Goal: Information Seeking & Learning: Compare options

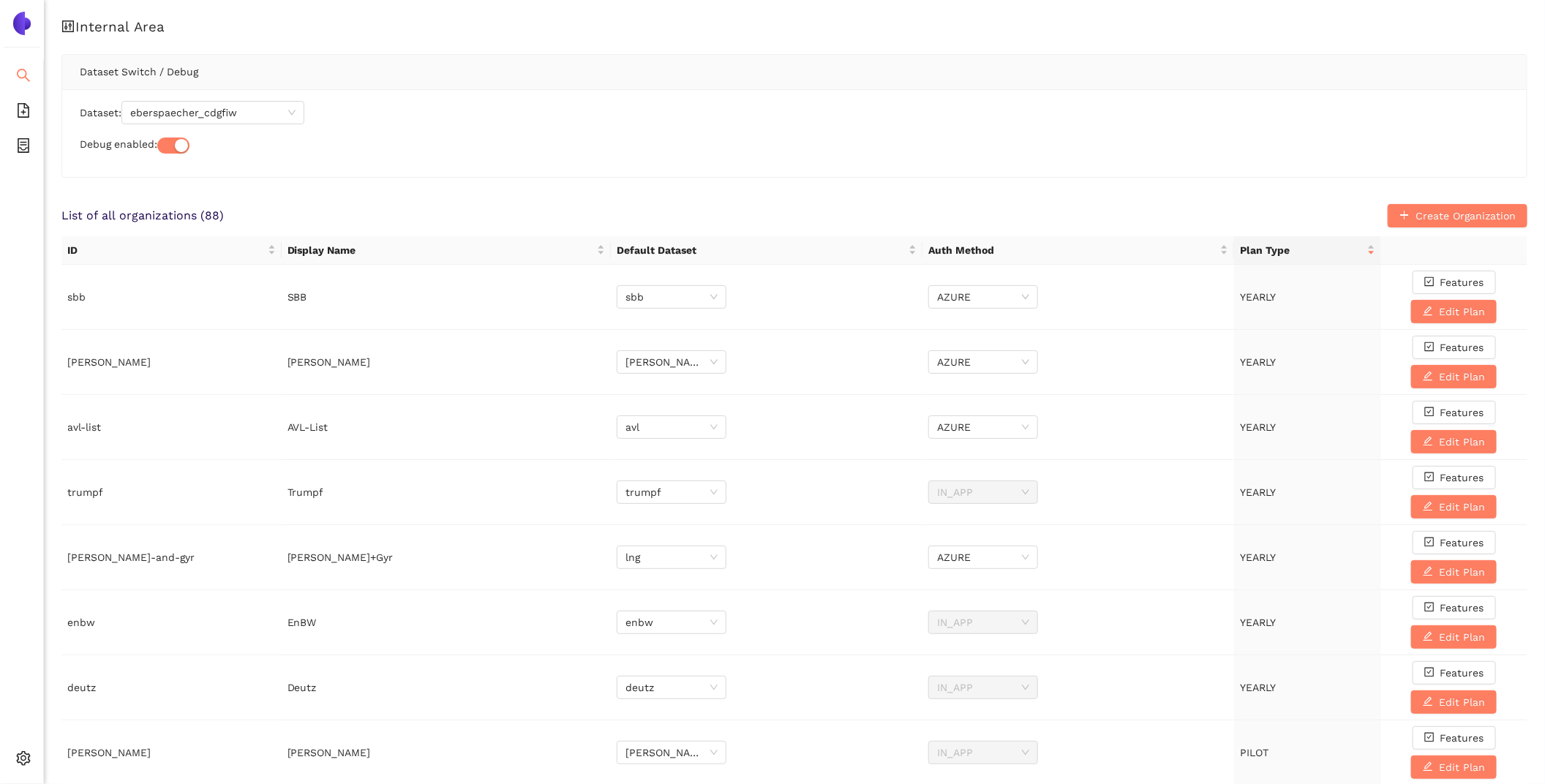
click at [5, 77] on li "Search" at bounding box center [21, 77] width 43 height 29
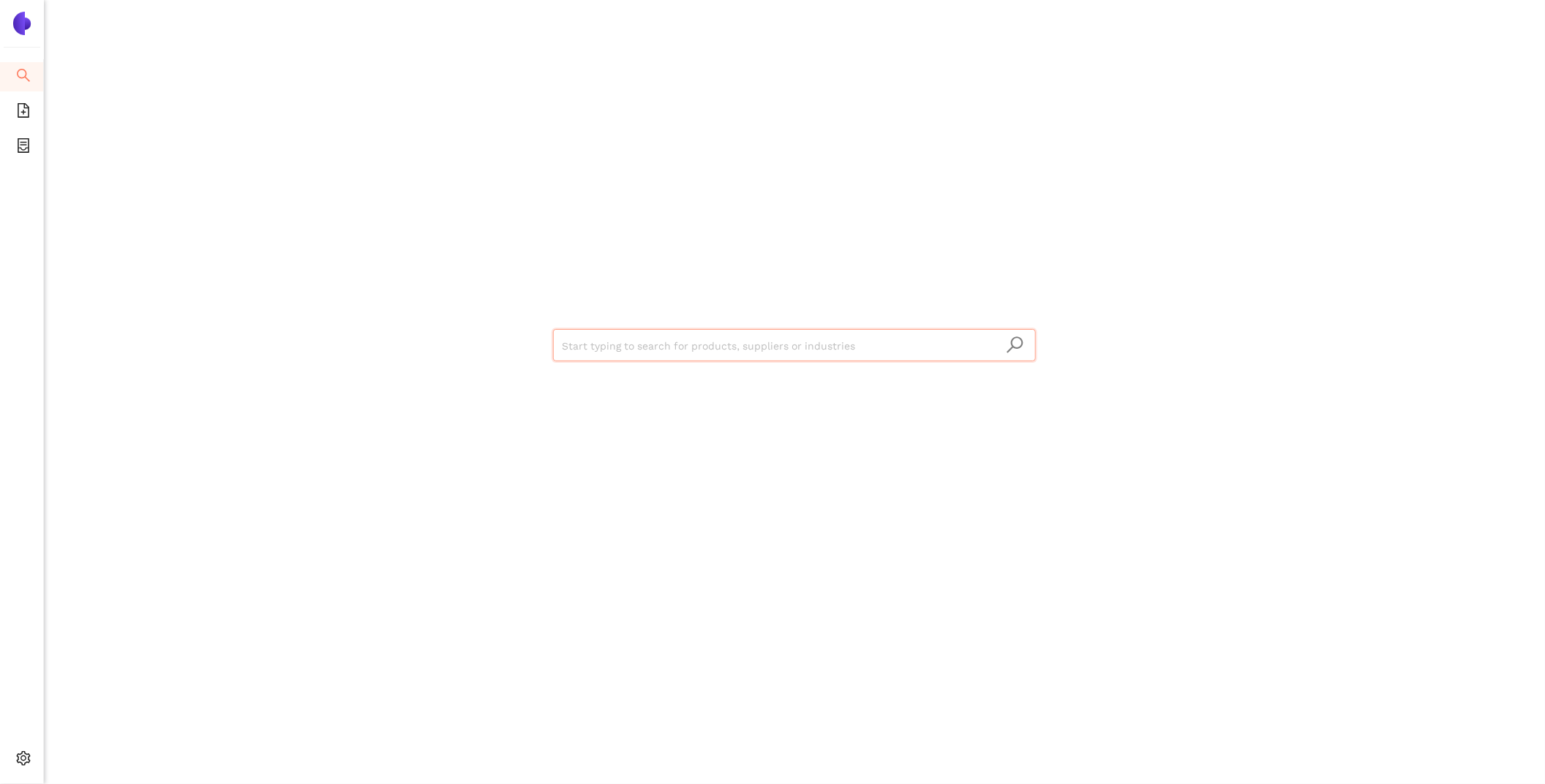
click at [677, 344] on input "search" at bounding box center [794, 345] width 466 height 32
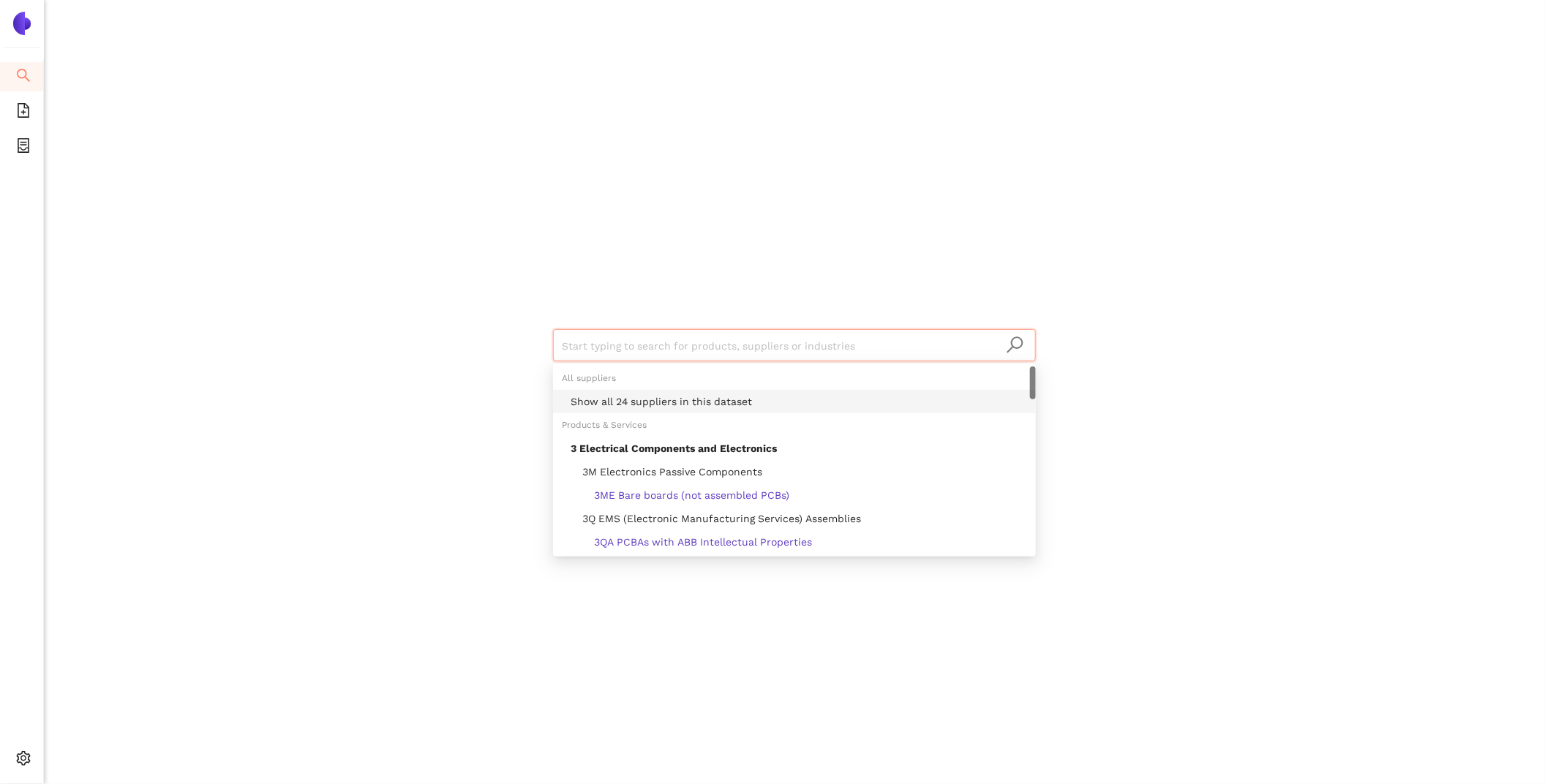
click at [717, 406] on div "Show all 24 suppliers in this dataset" at bounding box center [798, 401] width 457 height 16
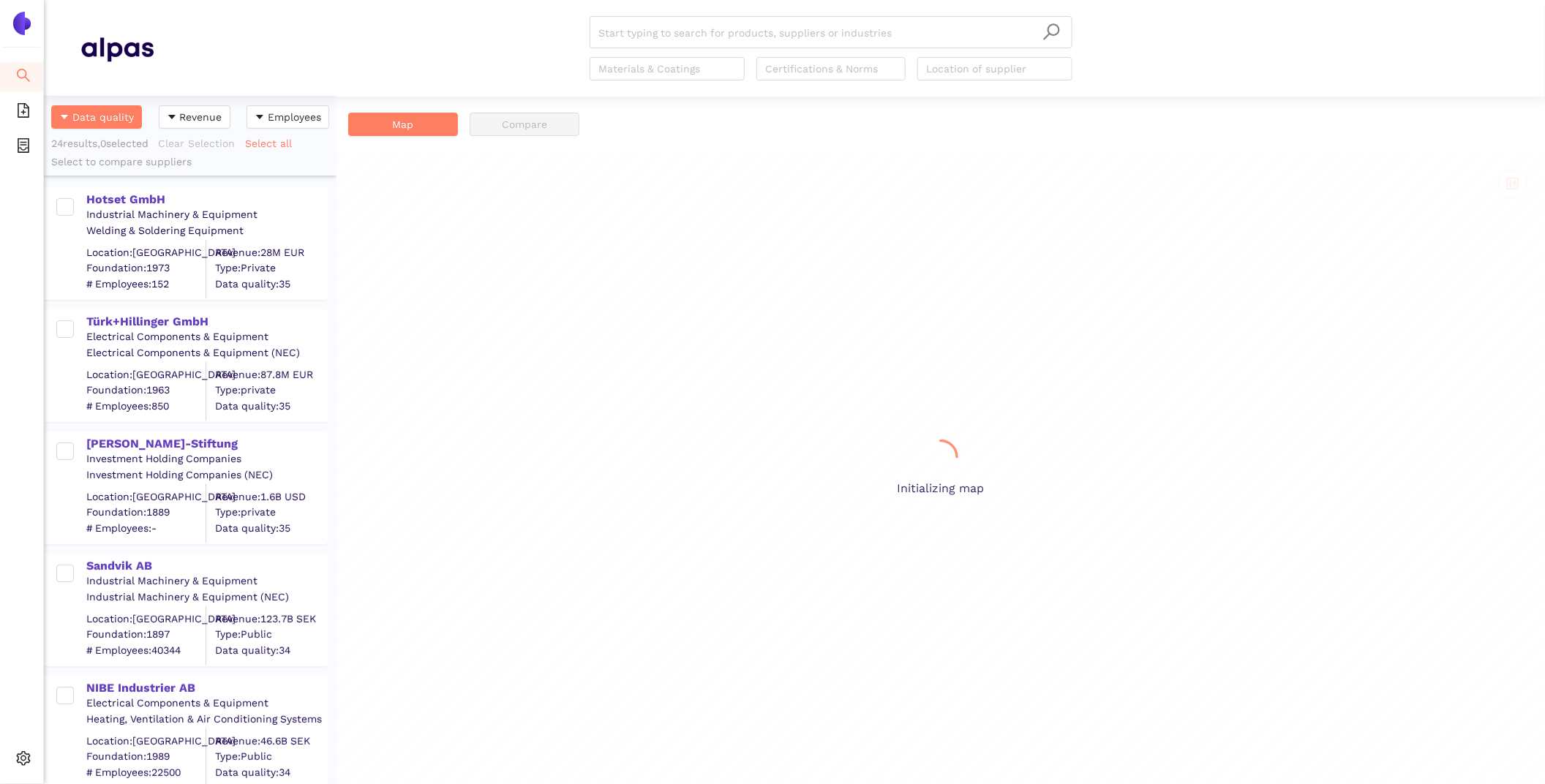
scroll to position [687, 293]
click at [156, 198] on div "Hotset GmbH" at bounding box center [206, 200] width 240 height 16
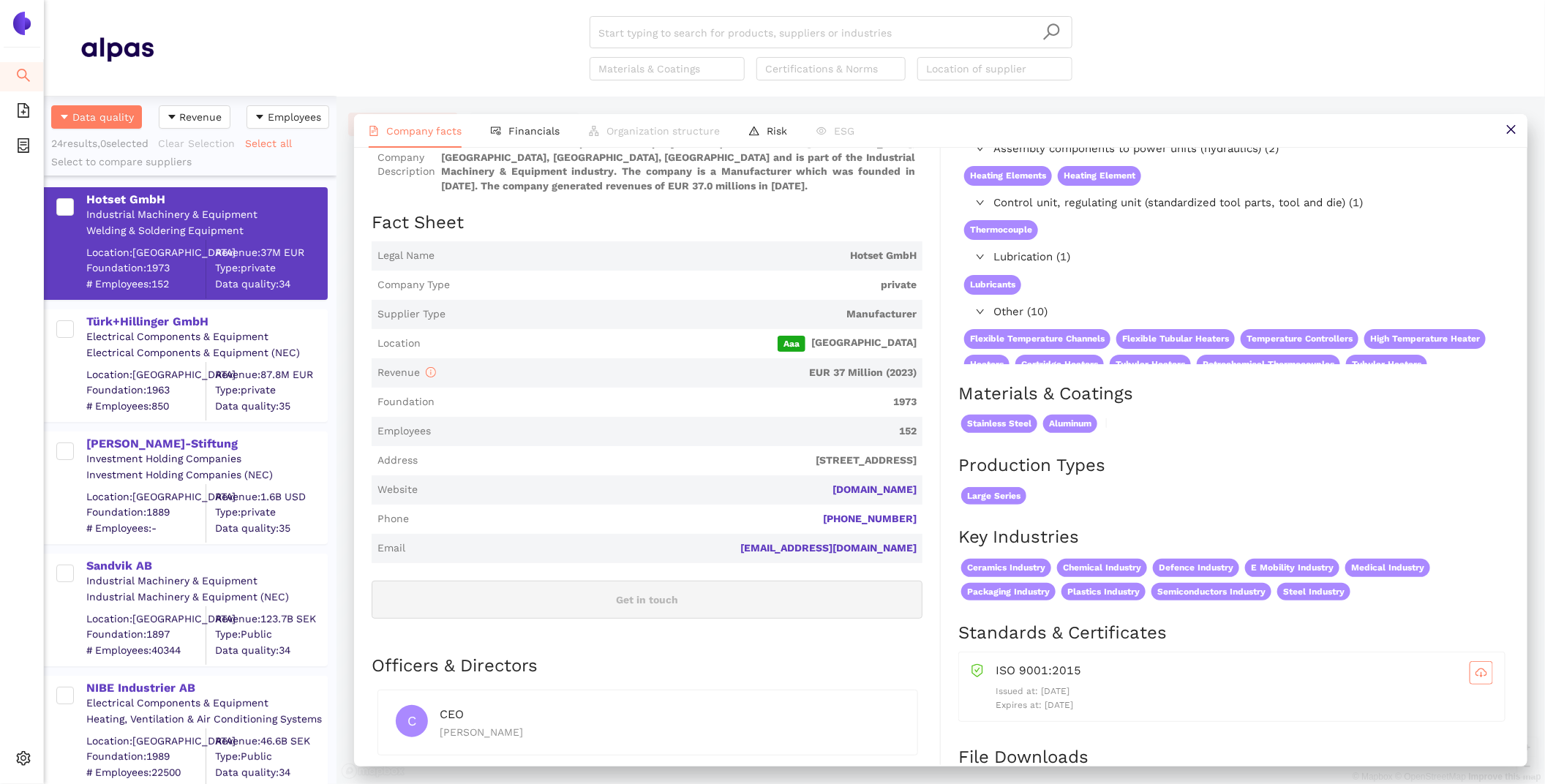
scroll to position [144, 0]
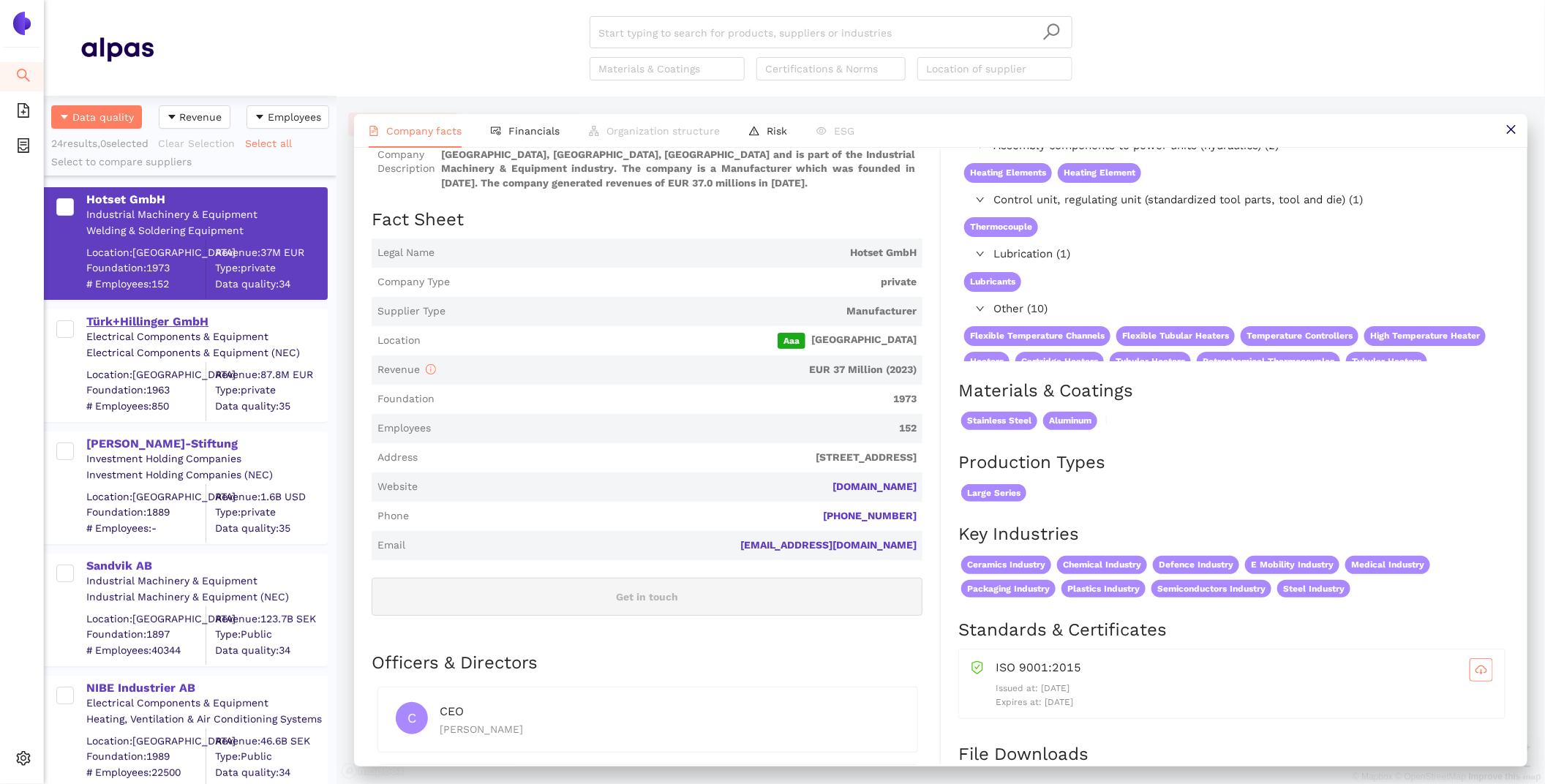
click at [184, 316] on div "Türk+Hillinger GmbH" at bounding box center [206, 322] width 240 height 16
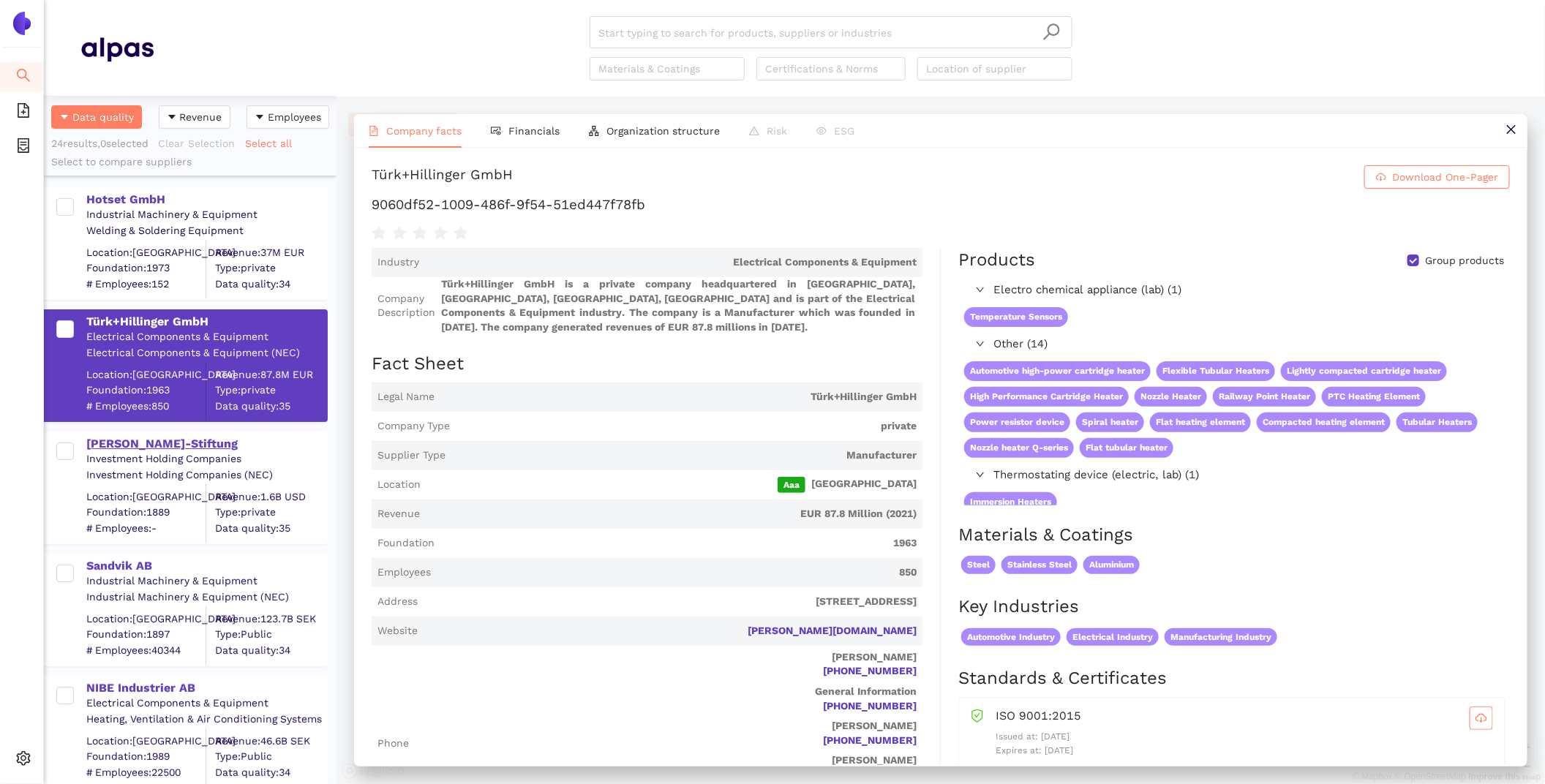
click at [186, 446] on div "[PERSON_NAME]-Stiftung" at bounding box center [206, 444] width 240 height 16
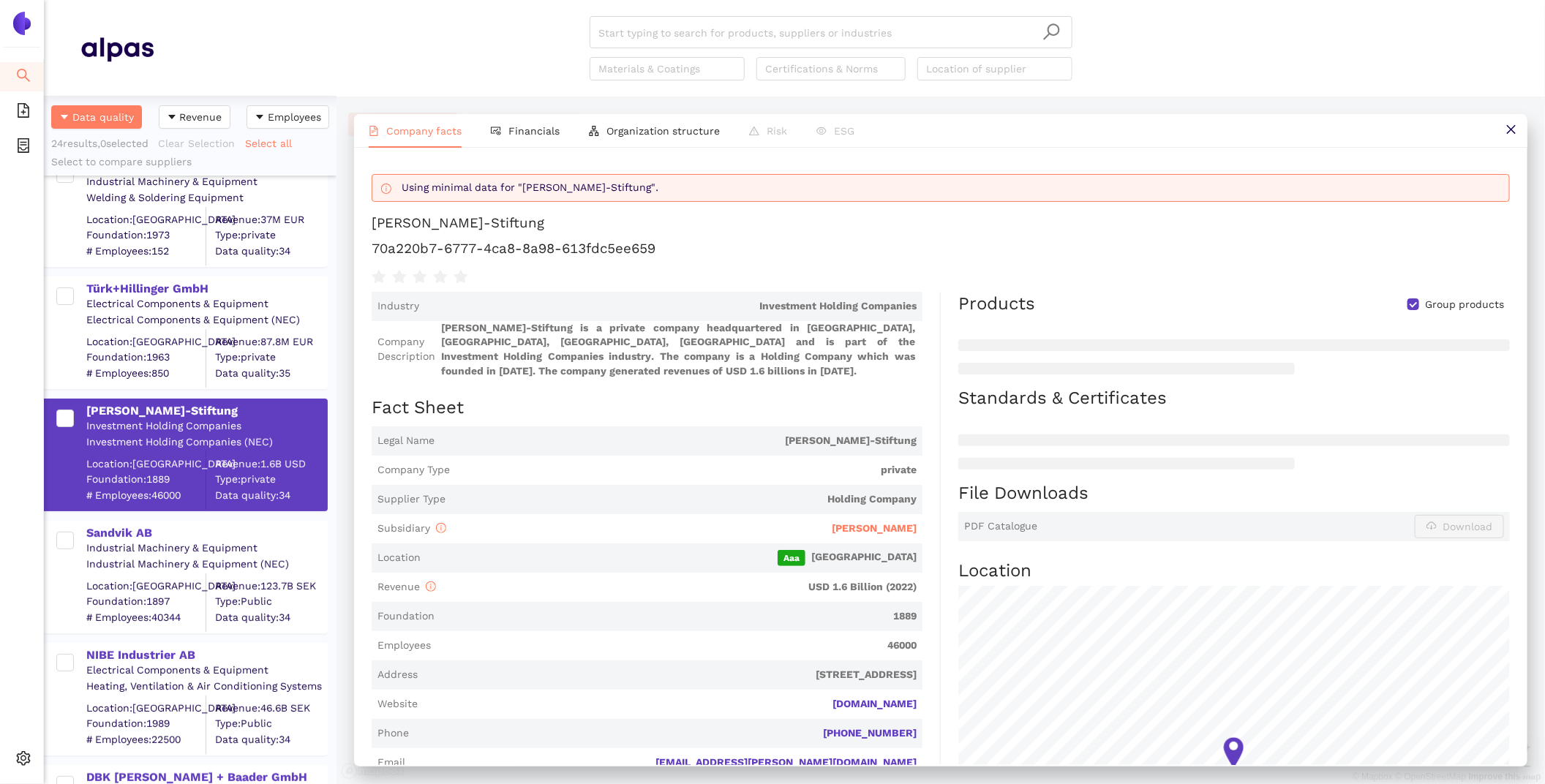
scroll to position [30, 0]
click at [150, 528] on div "Sandvik AB" at bounding box center [206, 535] width 240 height 16
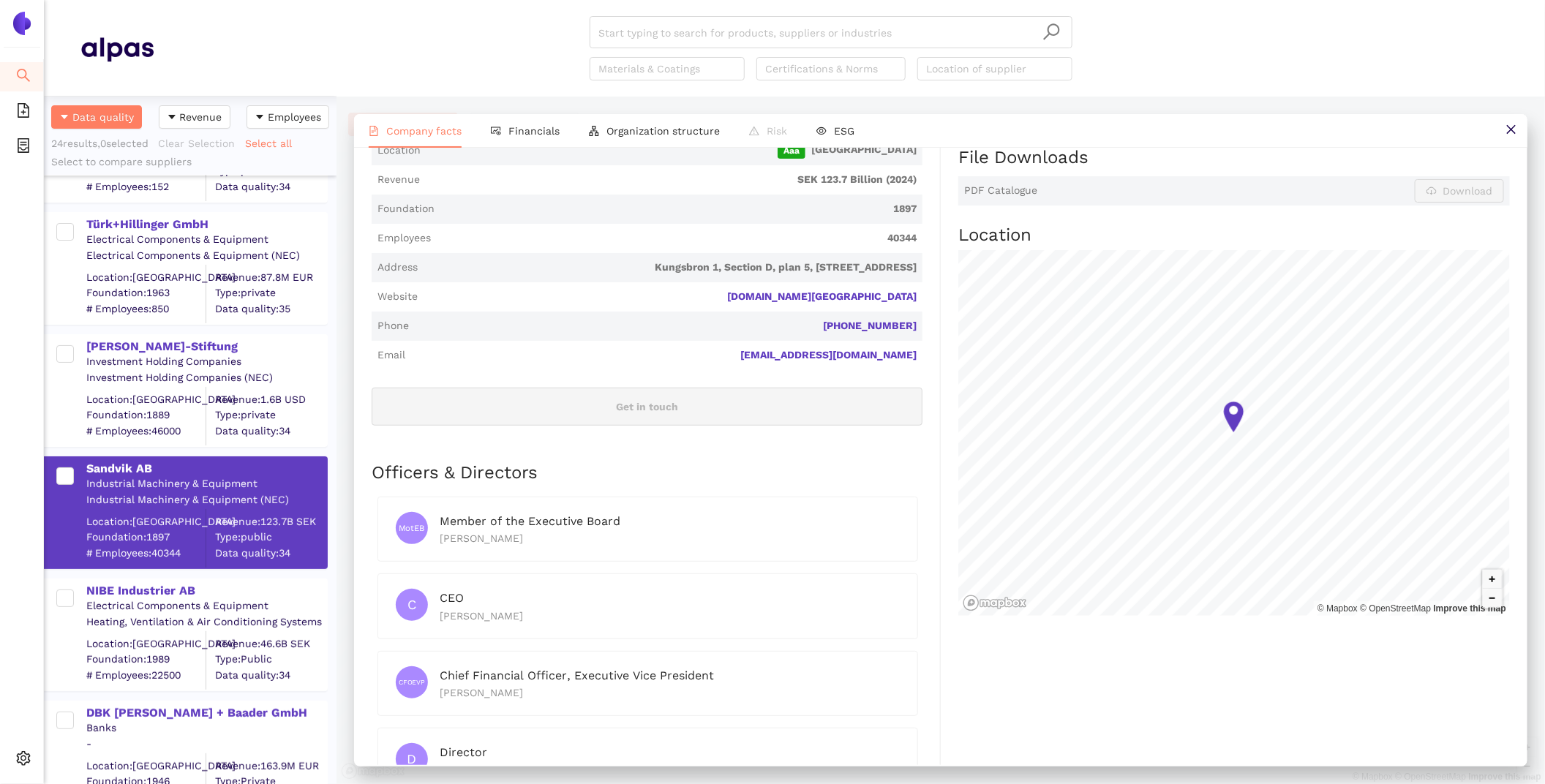
scroll to position [3, 0]
click at [160, 582] on div "NIBE Industrier AB" at bounding box center [206, 591] width 240 height 16
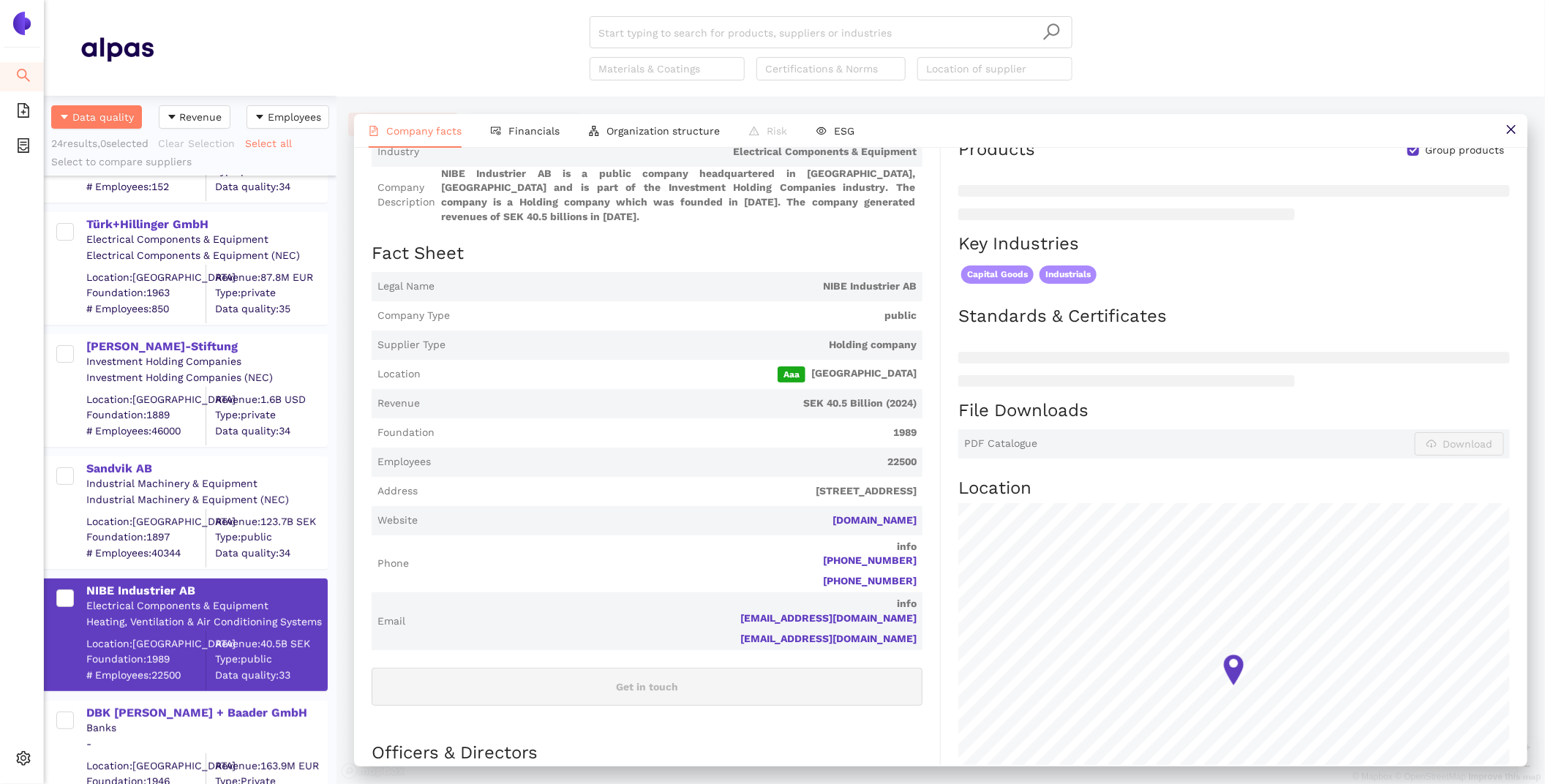
scroll to position [0, 0]
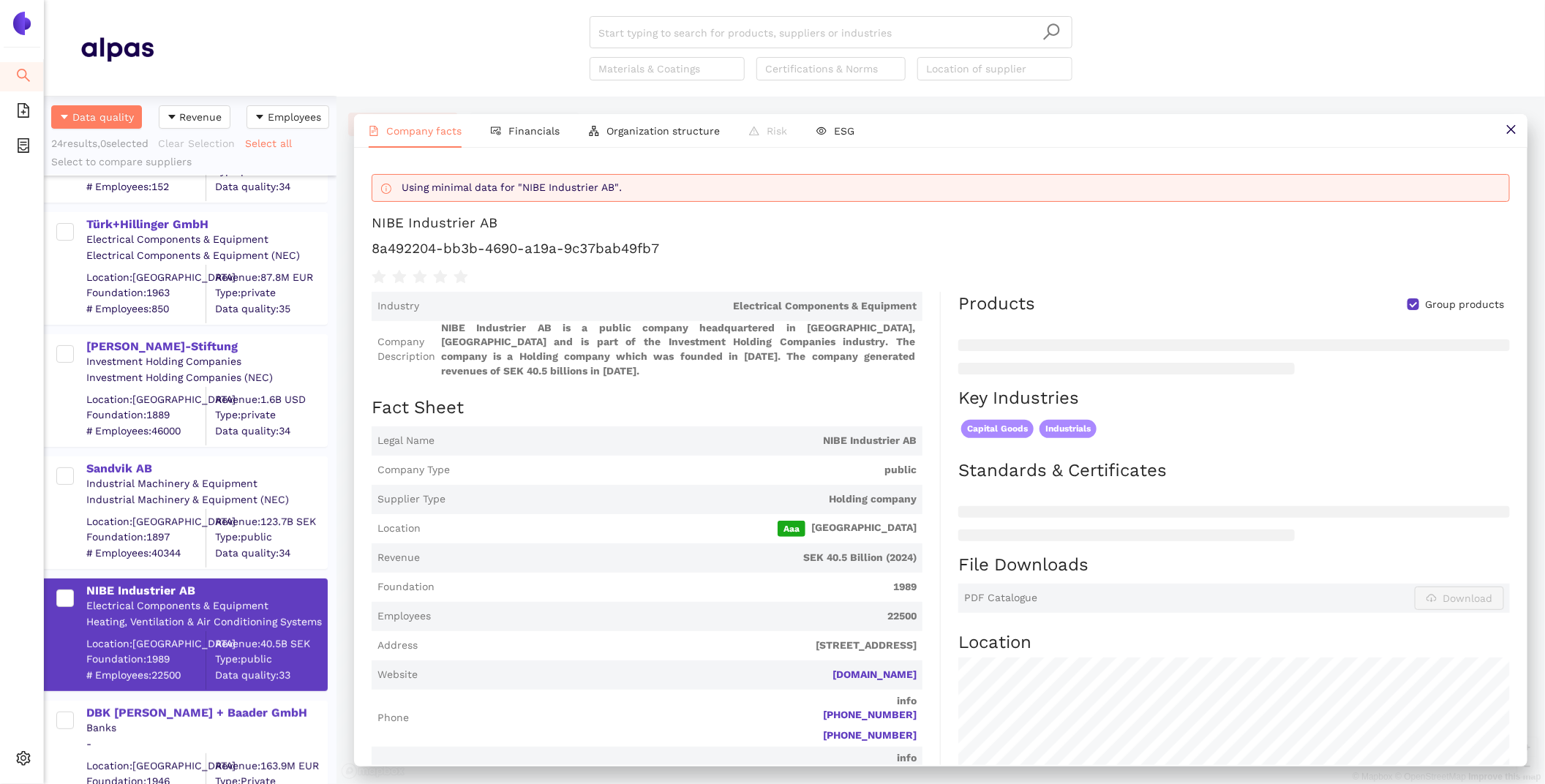
drag, startPoint x: 663, startPoint y: 248, endPoint x: 255, endPoint y: 165, distance: 416.4
click at [657, 247] on h1 "8a492204-bb3b-4690-a19a-9c37bab49fb7" at bounding box center [940, 248] width 1138 height 19
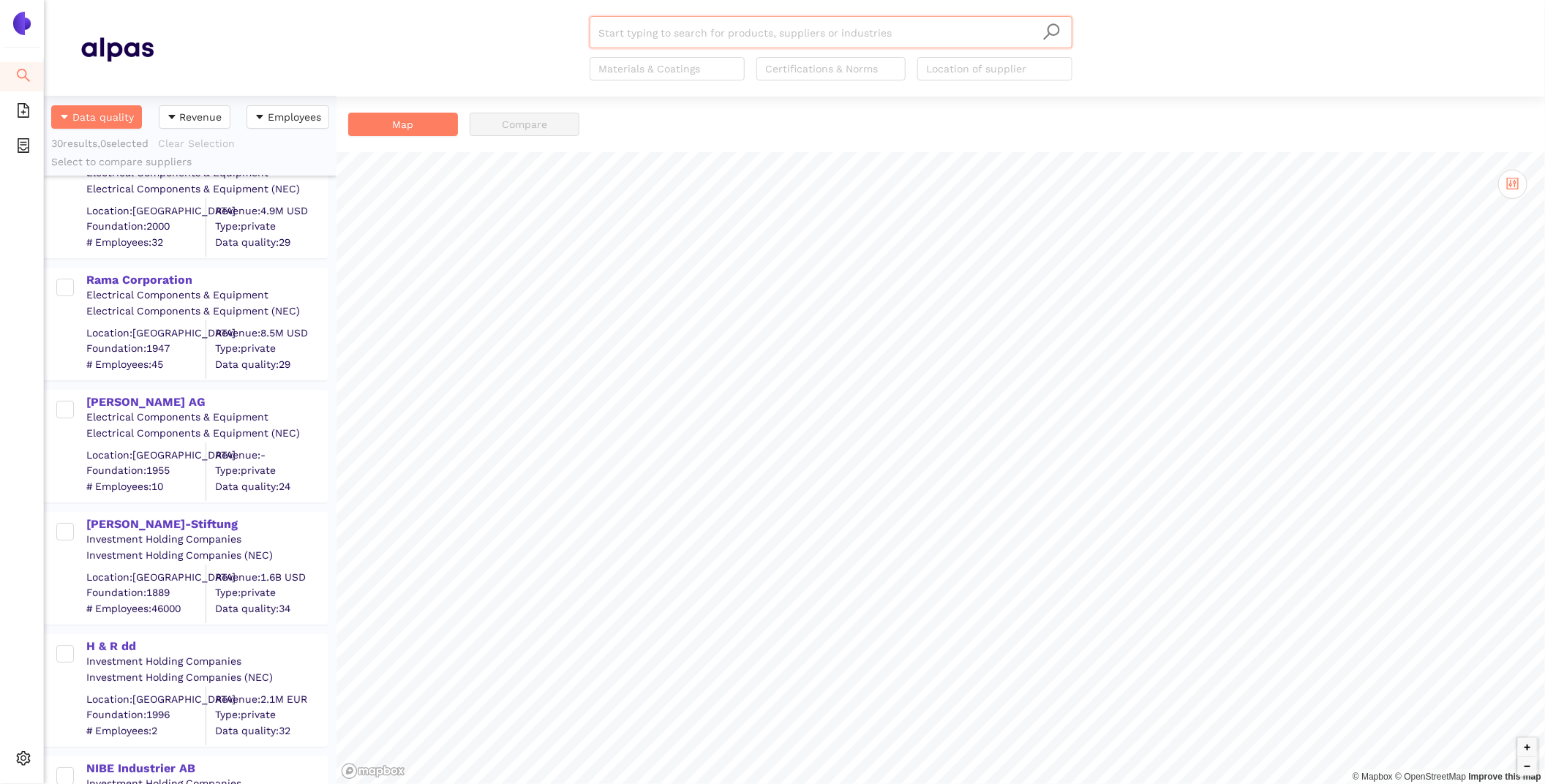
scroll to position [3143, 0]
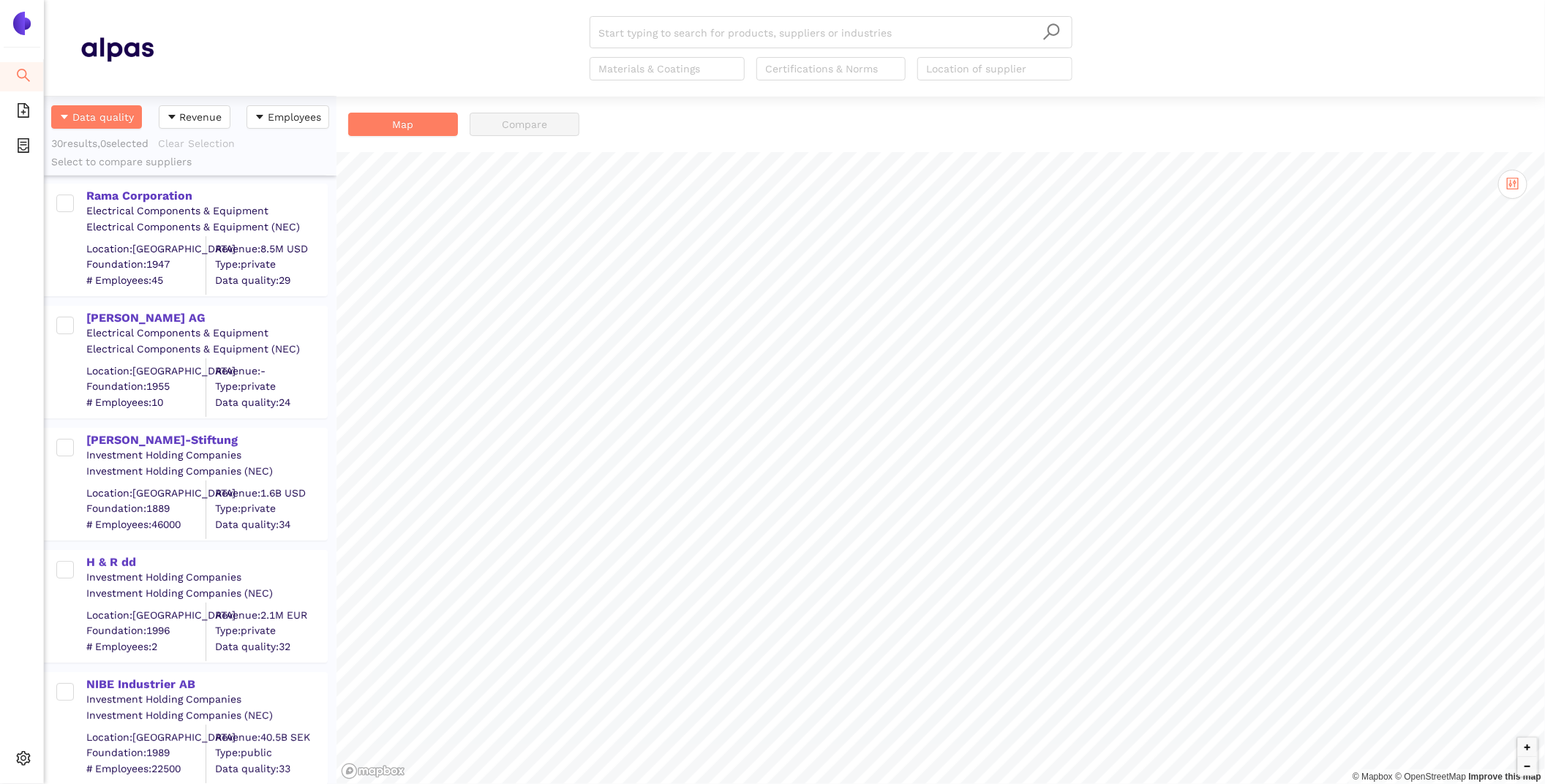
click at [198, 688] on div "NIBE Industrier AB" at bounding box center [206, 684] width 240 height 16
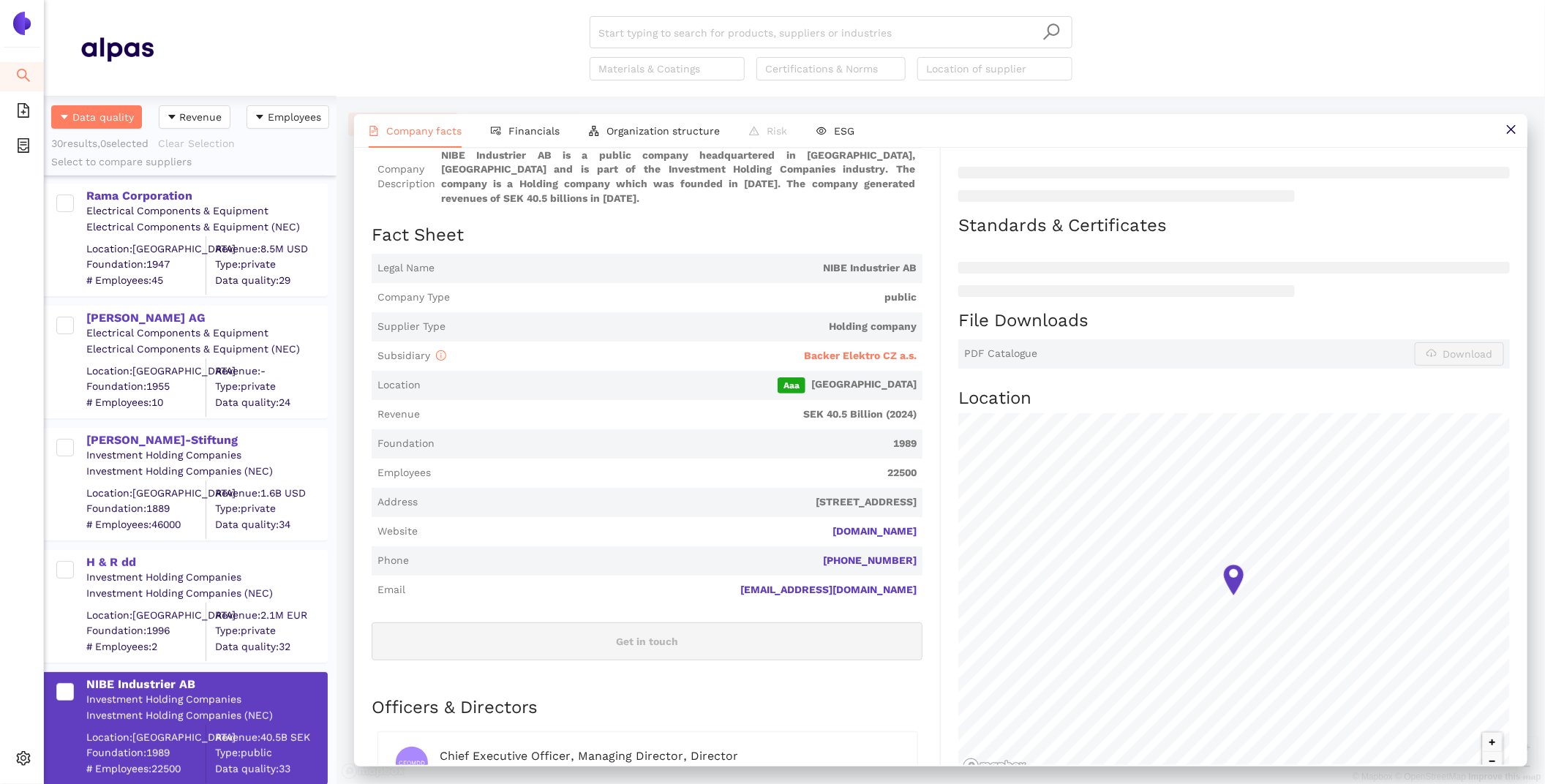
scroll to position [152, 0]
